Goal: Task Accomplishment & Management: Use online tool/utility

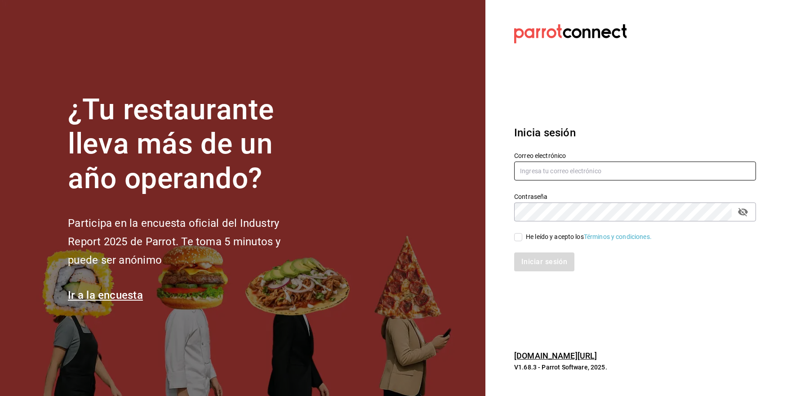
type input "porcinos.holding@gmail.com"
click at [566, 232] on div "He leído y acepto los Términos y condiciones." at bounding box center [635, 237] width 242 height 10
click at [557, 234] on div "He leído y acepto los Términos y condiciones." at bounding box center [589, 236] width 126 height 9
click at [522, 234] on input "He leído y acepto los Términos y condiciones." at bounding box center [518, 237] width 8 height 8
checkbox input "true"
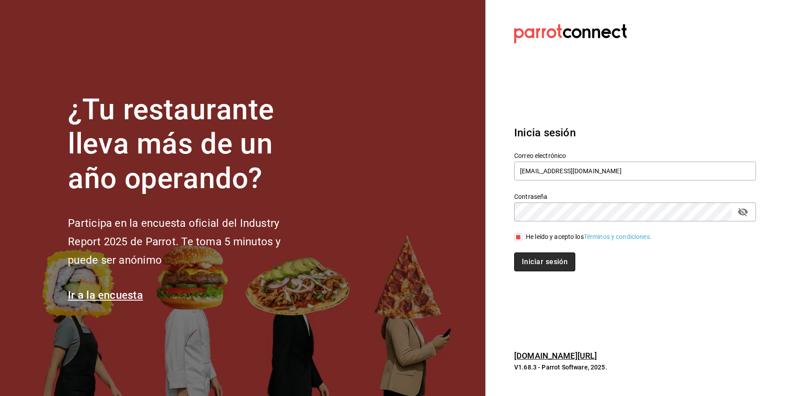
click at [534, 266] on button "Iniciar sesión" at bounding box center [544, 261] width 61 height 19
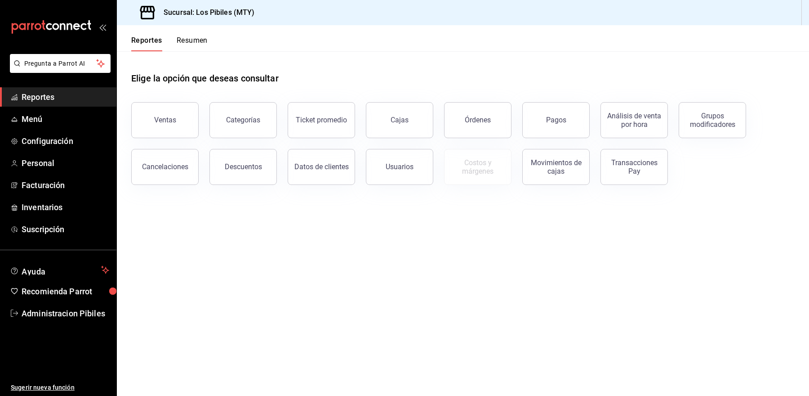
click at [100, 27] on icon "open_drawer_menu" at bounding box center [101, 27] width 4 height 7
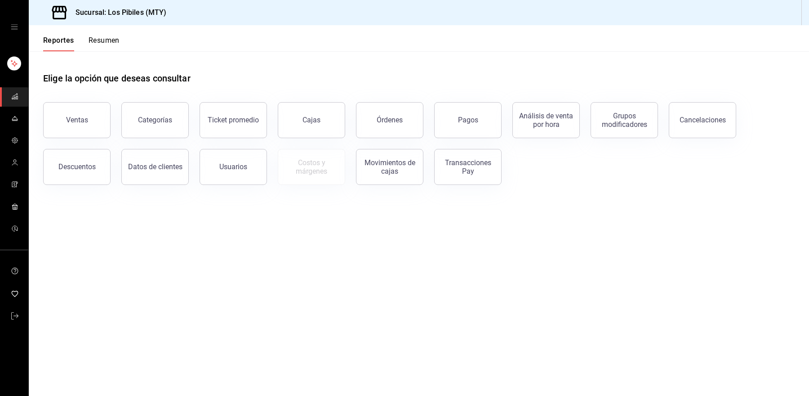
click at [17, 23] on icon "open drawer" at bounding box center [14, 26] width 7 height 7
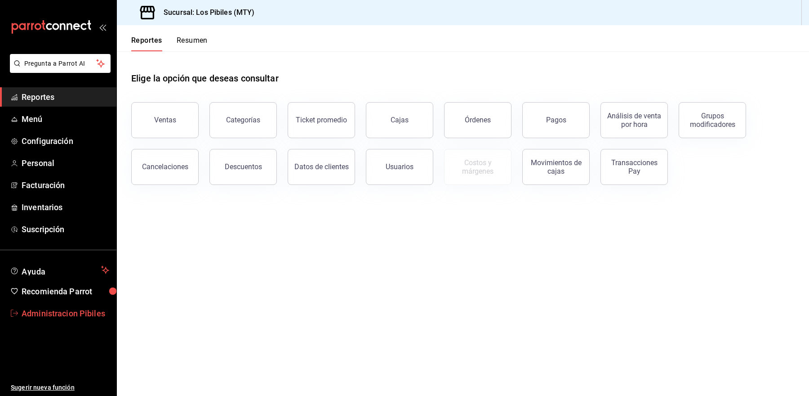
click at [46, 316] on span "Administracion Pibiles" at bounding box center [66, 313] width 88 height 12
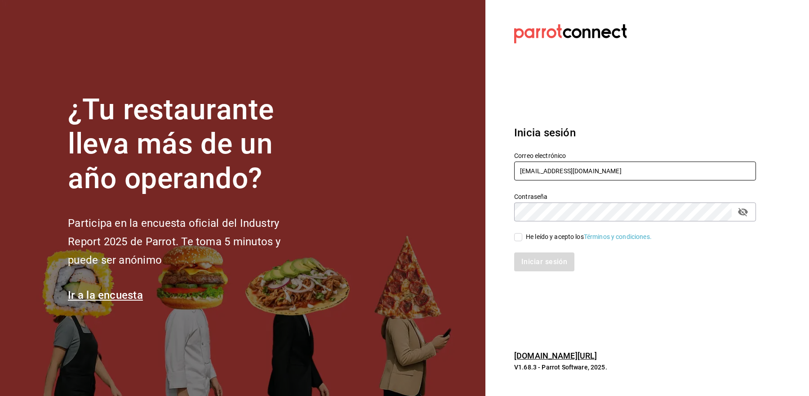
click at [617, 170] on input "[EMAIL_ADDRESS][DOMAIN_NAME]" at bounding box center [635, 170] width 242 height 19
type input "[EMAIL_ADDRESS][DOMAIN_NAME]"
click at [535, 230] on div "He leído y acepto los Términos y condiciones." at bounding box center [629, 231] width 253 height 21
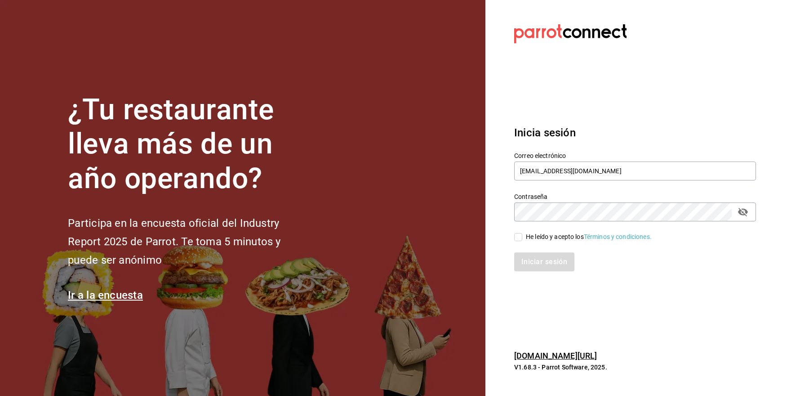
click at [533, 232] on div "He leído y acepto los Términos y condiciones." at bounding box center [589, 236] width 126 height 9
click at [522, 233] on input "He leído y acepto los Términos y condiciones." at bounding box center [518, 237] width 8 height 8
checkbox input "true"
click at [532, 262] on button "Iniciar sesión" at bounding box center [544, 261] width 61 height 19
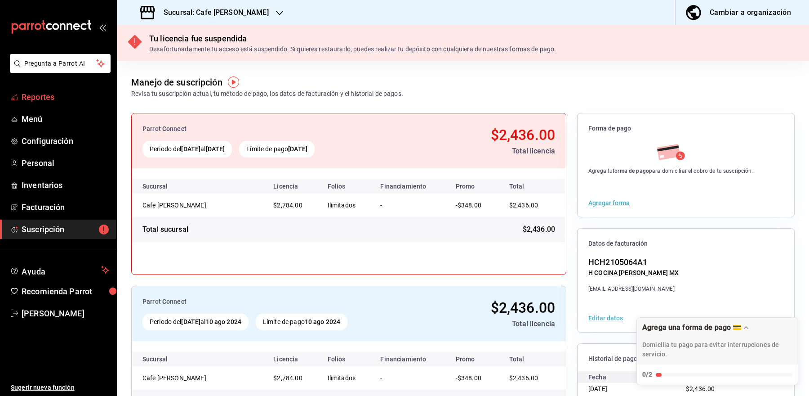
click at [35, 101] on span "Reportes" at bounding box center [66, 97] width 88 height 12
click at [227, 15] on h3 "Sucursal: Cafe Higuera" at bounding box center [212, 12] width 112 height 11
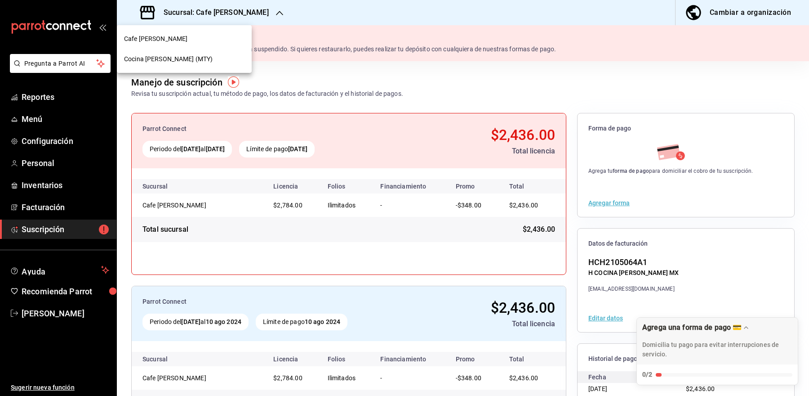
click at [177, 54] on span "Cocina Higuera (MTY)" at bounding box center [168, 58] width 89 height 9
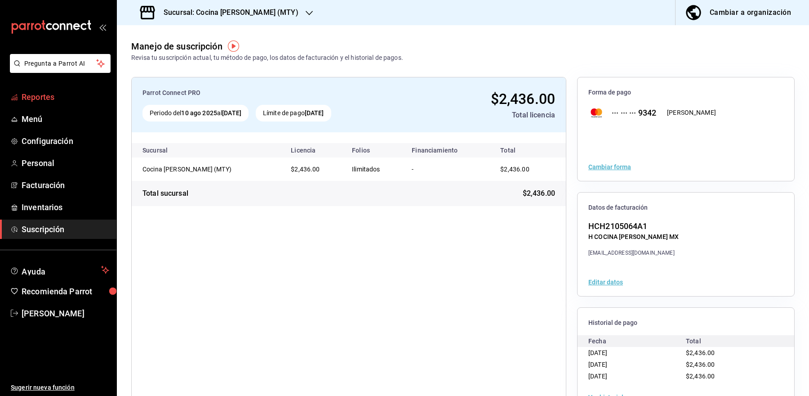
click at [52, 91] on span "Reportes" at bounding box center [66, 97] width 88 height 12
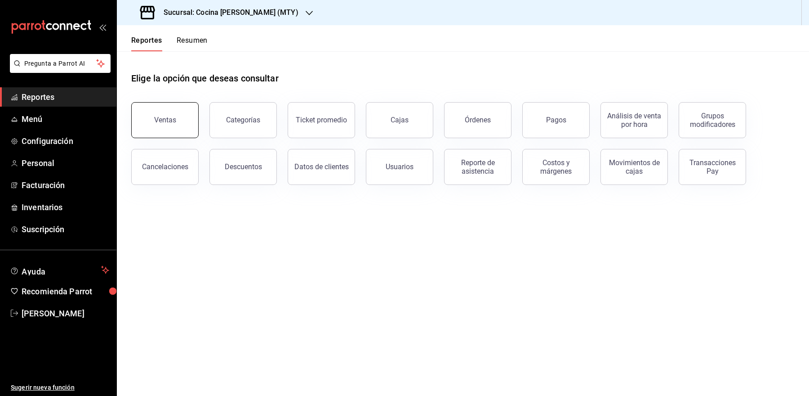
click at [179, 120] on button "Ventas" at bounding box center [164, 120] width 67 height 36
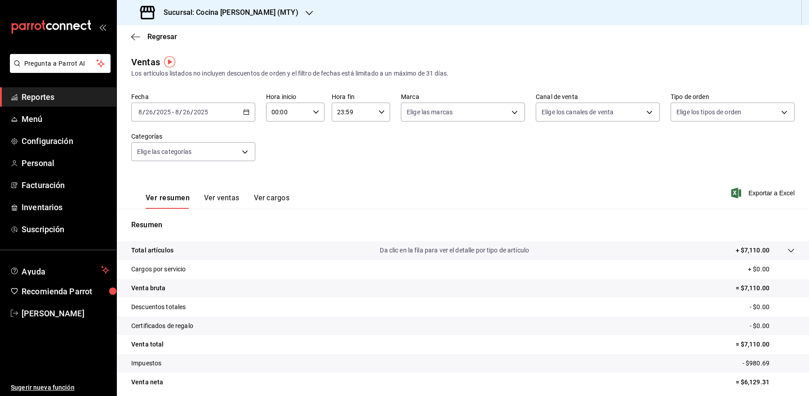
click at [249, 113] on icon "button" at bounding box center [246, 112] width 6 height 6
click at [171, 218] on span "Rango de fechas" at bounding box center [174, 219] width 70 height 9
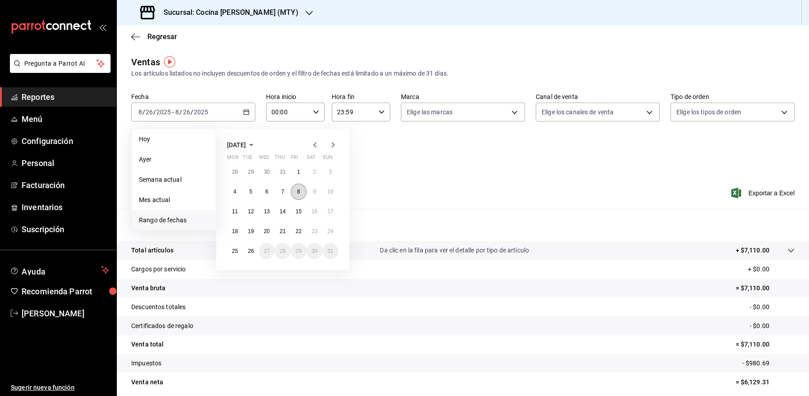
click at [299, 195] on button "8" at bounding box center [299, 191] width 16 height 16
click at [325, 209] on button "17" at bounding box center [331, 211] width 16 height 16
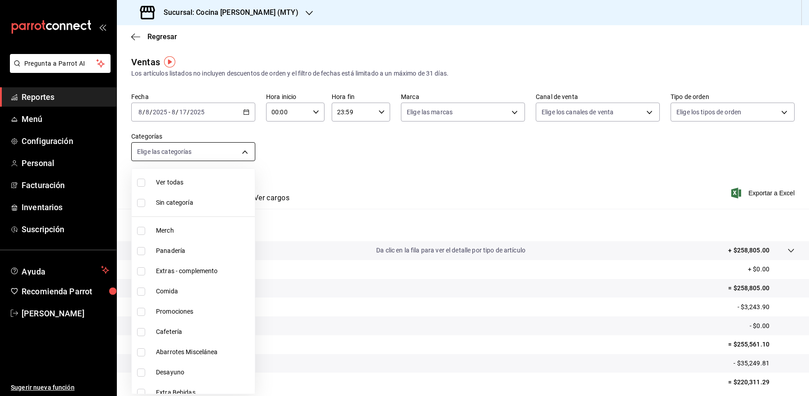
click at [243, 152] on body "Pregunta a Parrot AI Reportes Menú Configuración Personal Facturación Inventari…" at bounding box center [404, 198] width 809 height 396
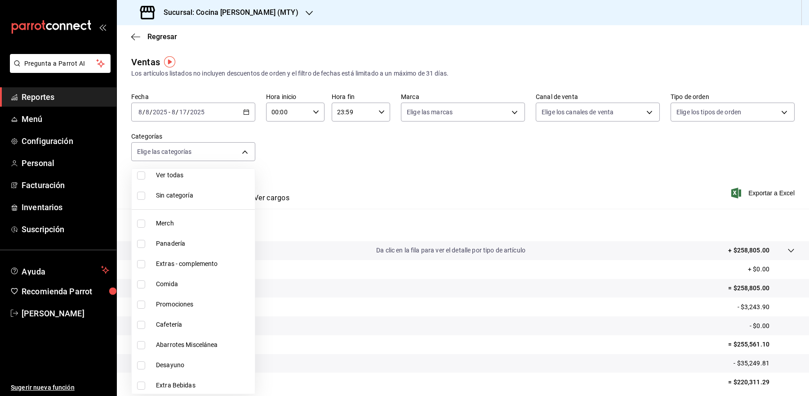
scroll to position [29, 0]
click at [205, 340] on span "Desayuno" at bounding box center [203, 342] width 95 height 9
type input "f04d42b8-dd0f-422e-8daf-2e5e05b72584"
checkbox input "true"
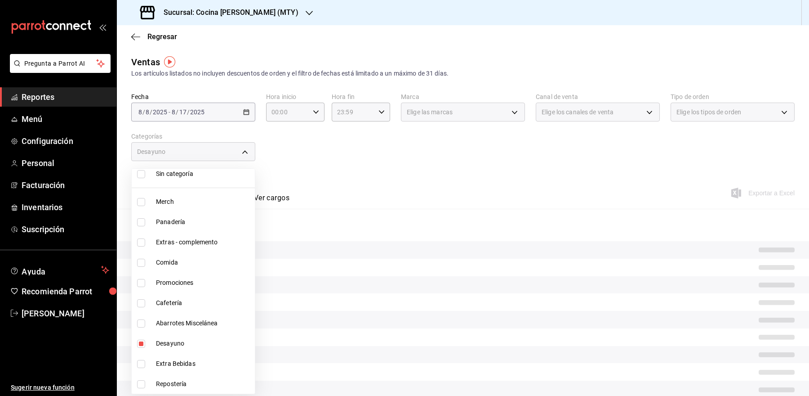
click at [197, 268] on li "Comida" at bounding box center [193, 262] width 123 height 20
type input "f04d42b8-dd0f-422e-8daf-2e5e05b72584,af5831ce-5992-4e20-85b6-ce70c524ef59"
checkbox input "true"
click at [319, 185] on div at bounding box center [404, 198] width 809 height 396
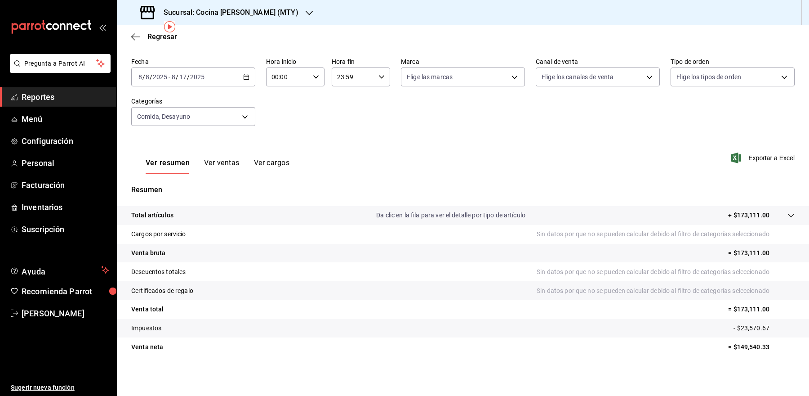
scroll to position [35, 0]
click at [222, 166] on button "Ver ventas" at bounding box center [222, 165] width 36 height 15
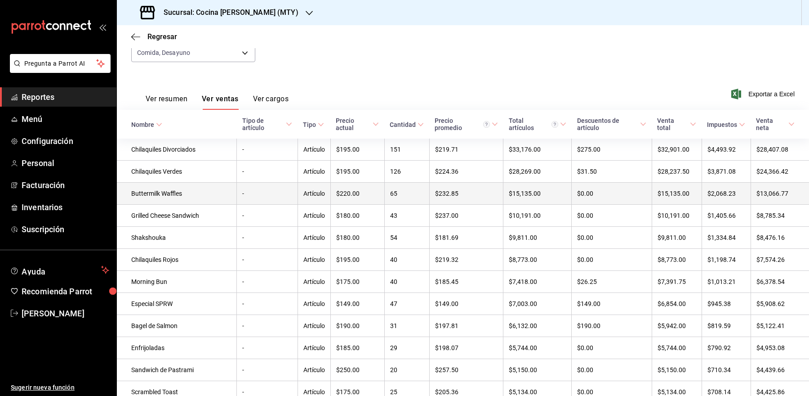
scroll to position [99, 0]
